Goal: Task Accomplishment & Management: Manage account settings

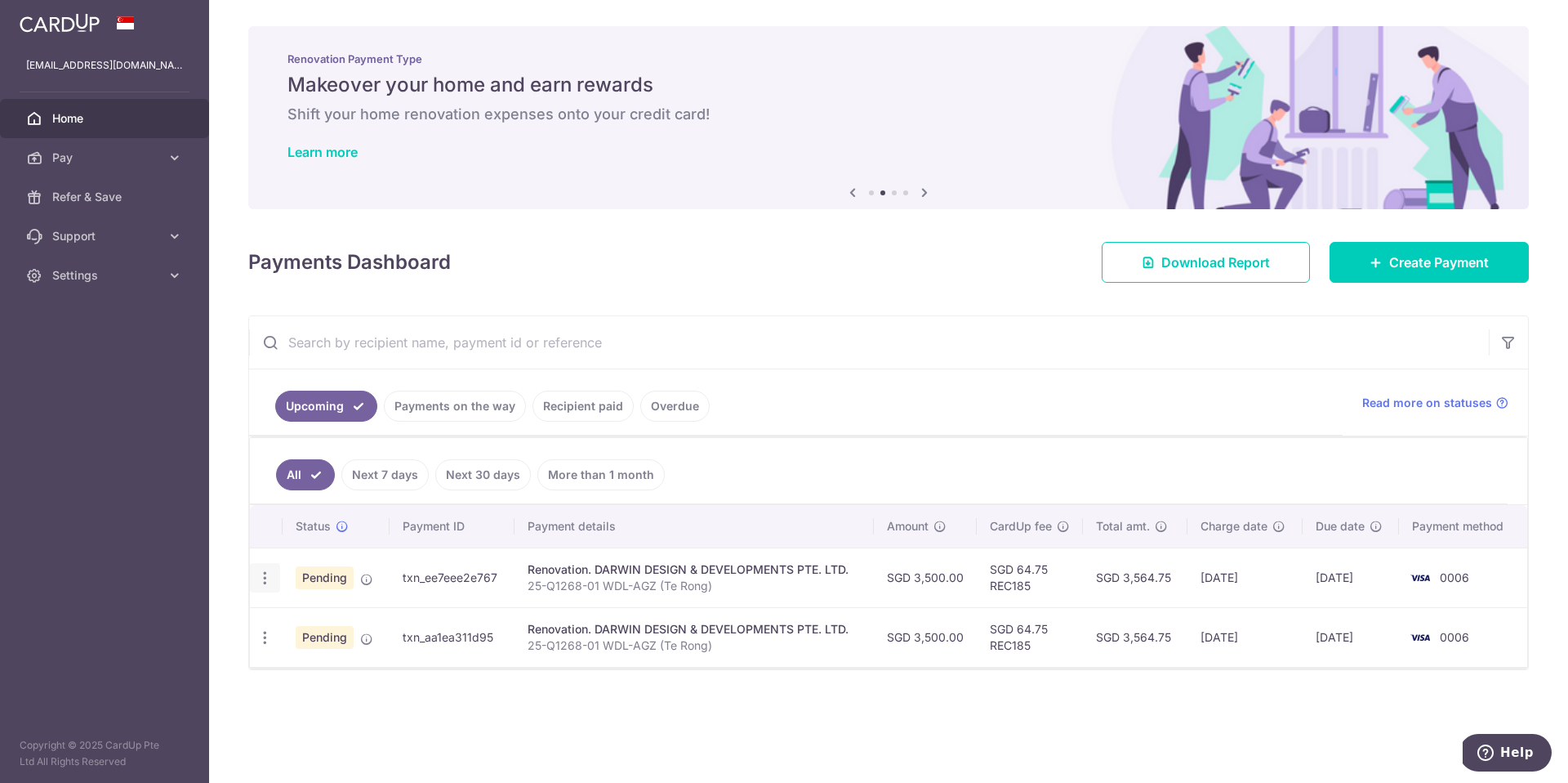
click at [272, 582] on icon "button" at bounding box center [264, 578] width 17 height 17
click at [458, 401] on link "Payments on the way" at bounding box center [455, 406] width 142 height 31
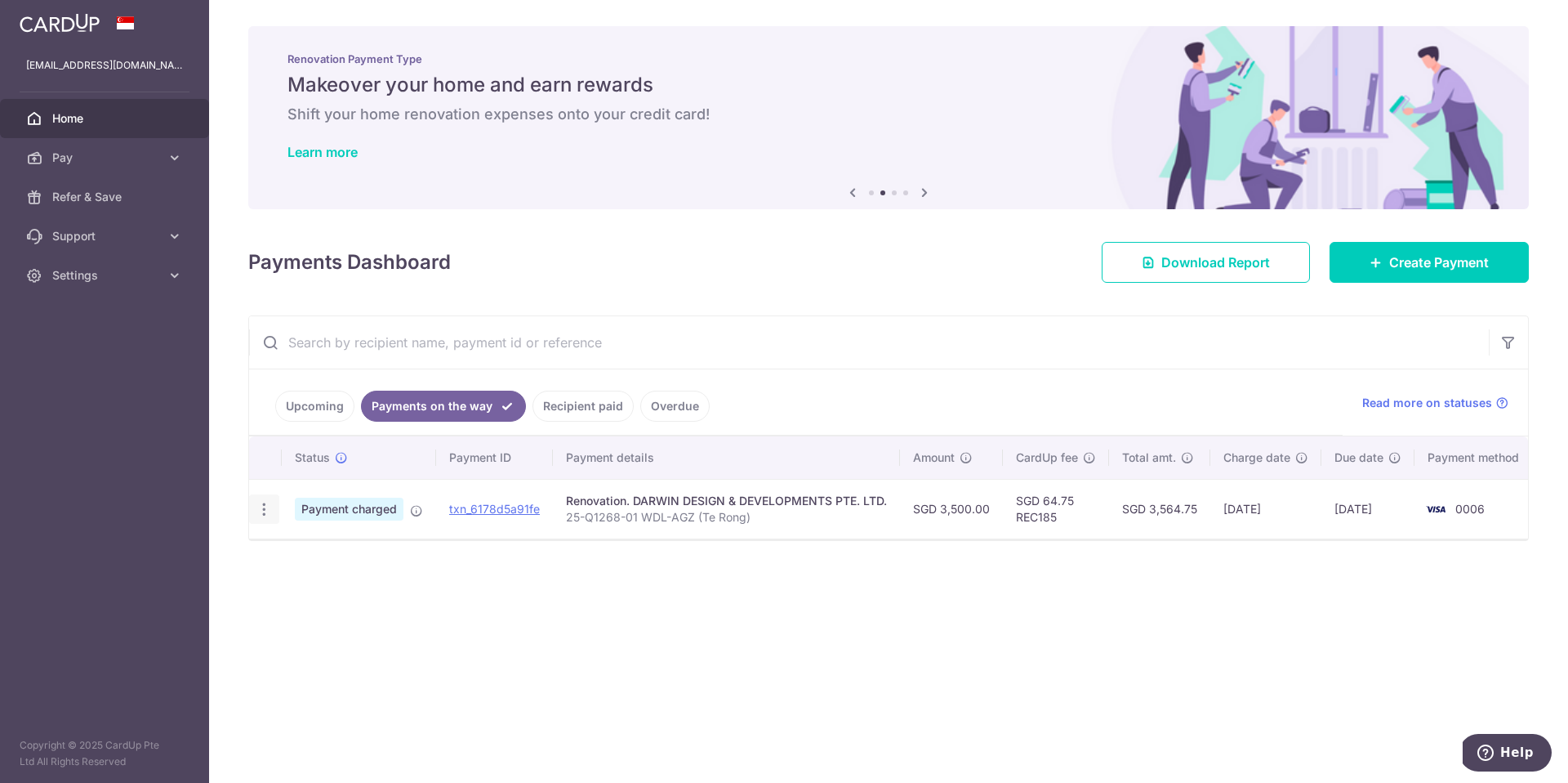
click at [262, 505] on icon "button" at bounding box center [263, 509] width 17 height 17
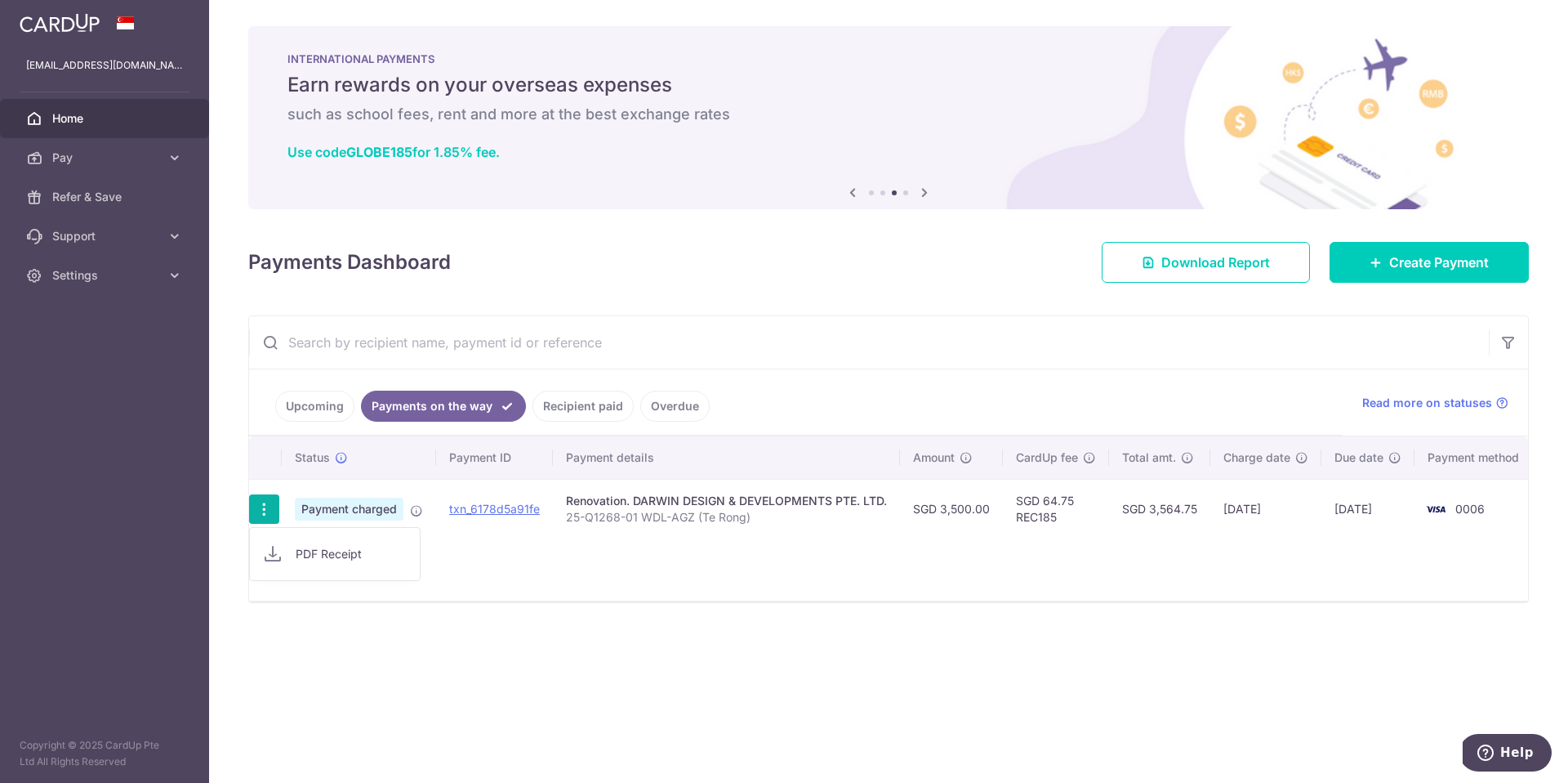
click at [538, 581] on div "Status Payment ID Payment details Amount CardUp fee Total amt. Charge date Due …" at bounding box center [888, 518] width 1279 height 164
click at [93, 272] on span "Settings" at bounding box center [106, 275] width 108 height 17
click at [97, 366] on link "Logout" at bounding box center [105, 354] width 209 height 39
